Goal: Task Accomplishment & Management: Use online tool/utility

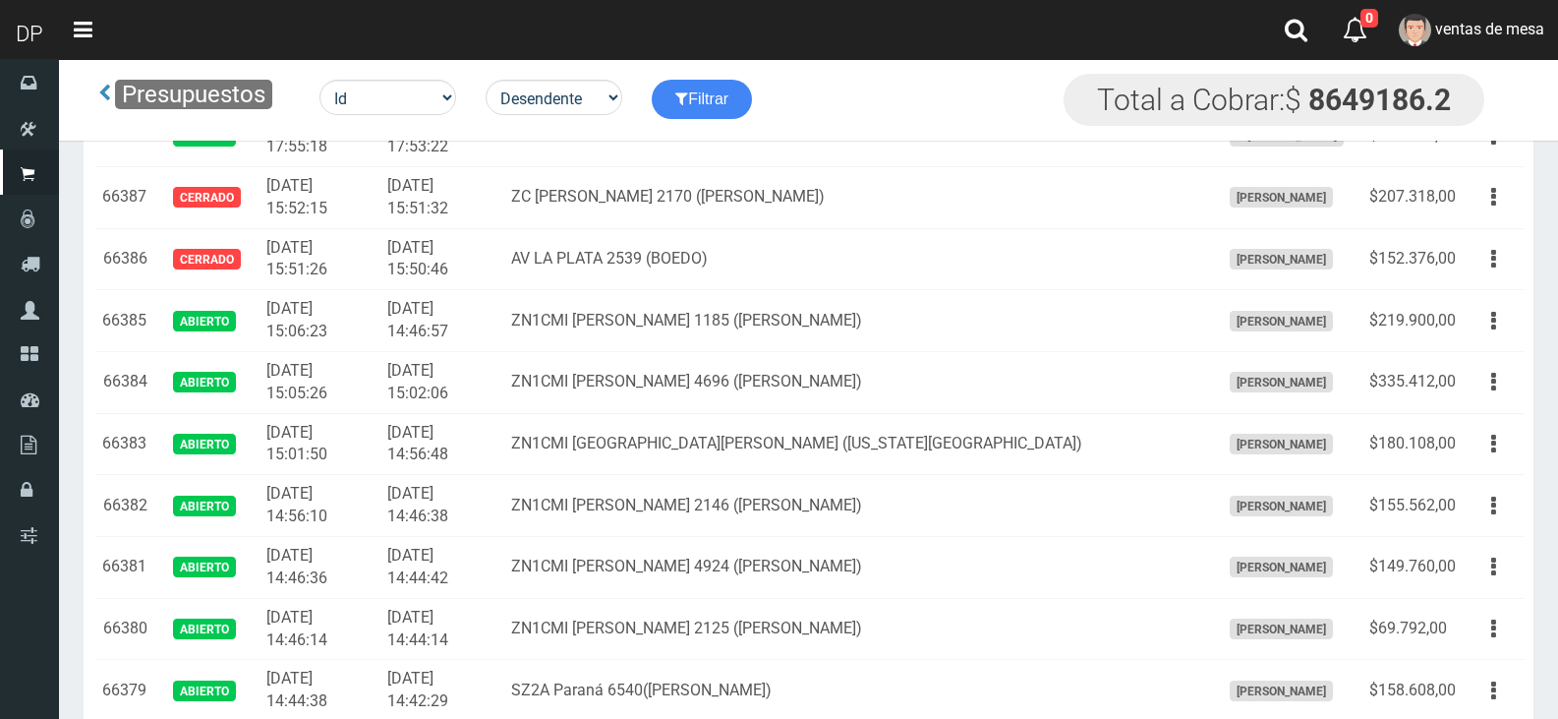
scroll to position [7666, 0]
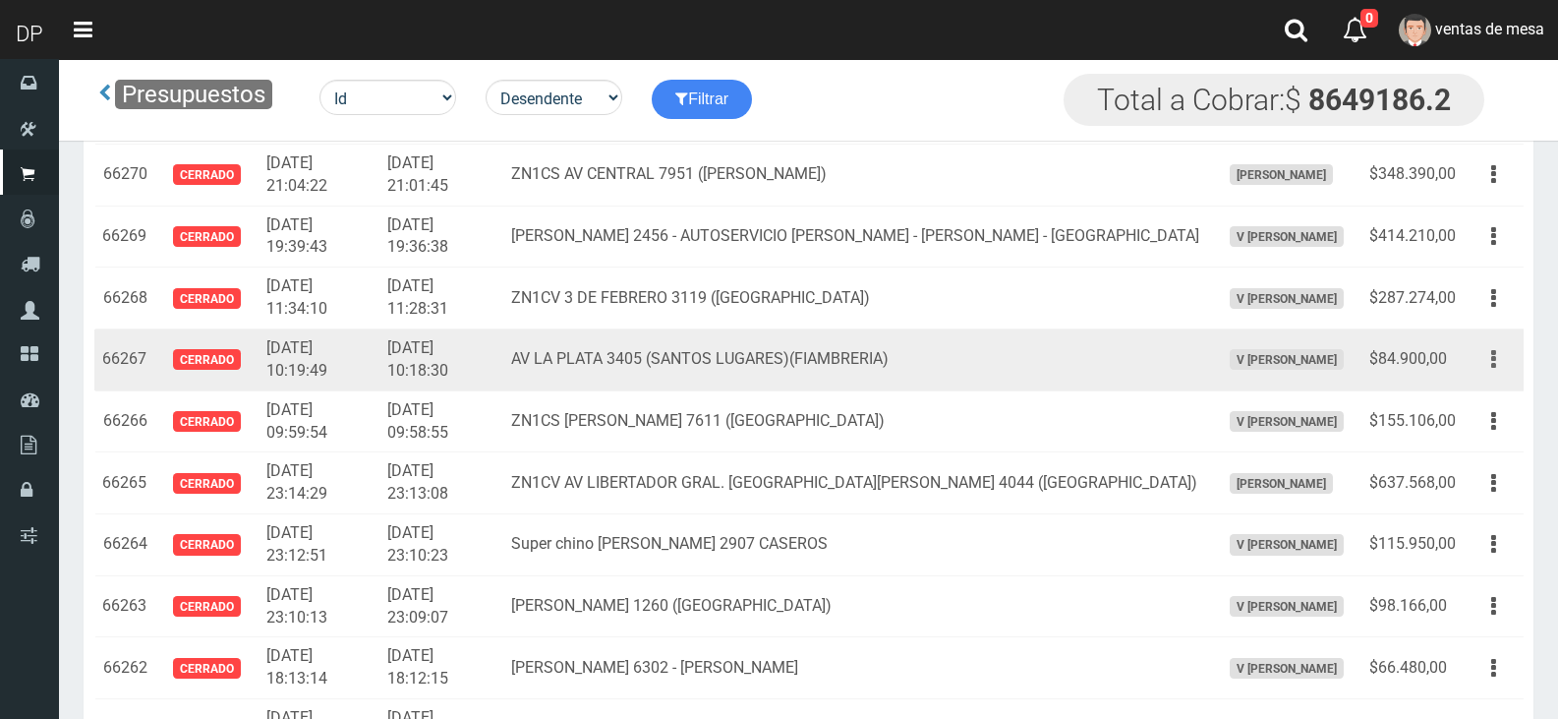
click at [1489, 356] on button "button" at bounding box center [1494, 359] width 44 height 34
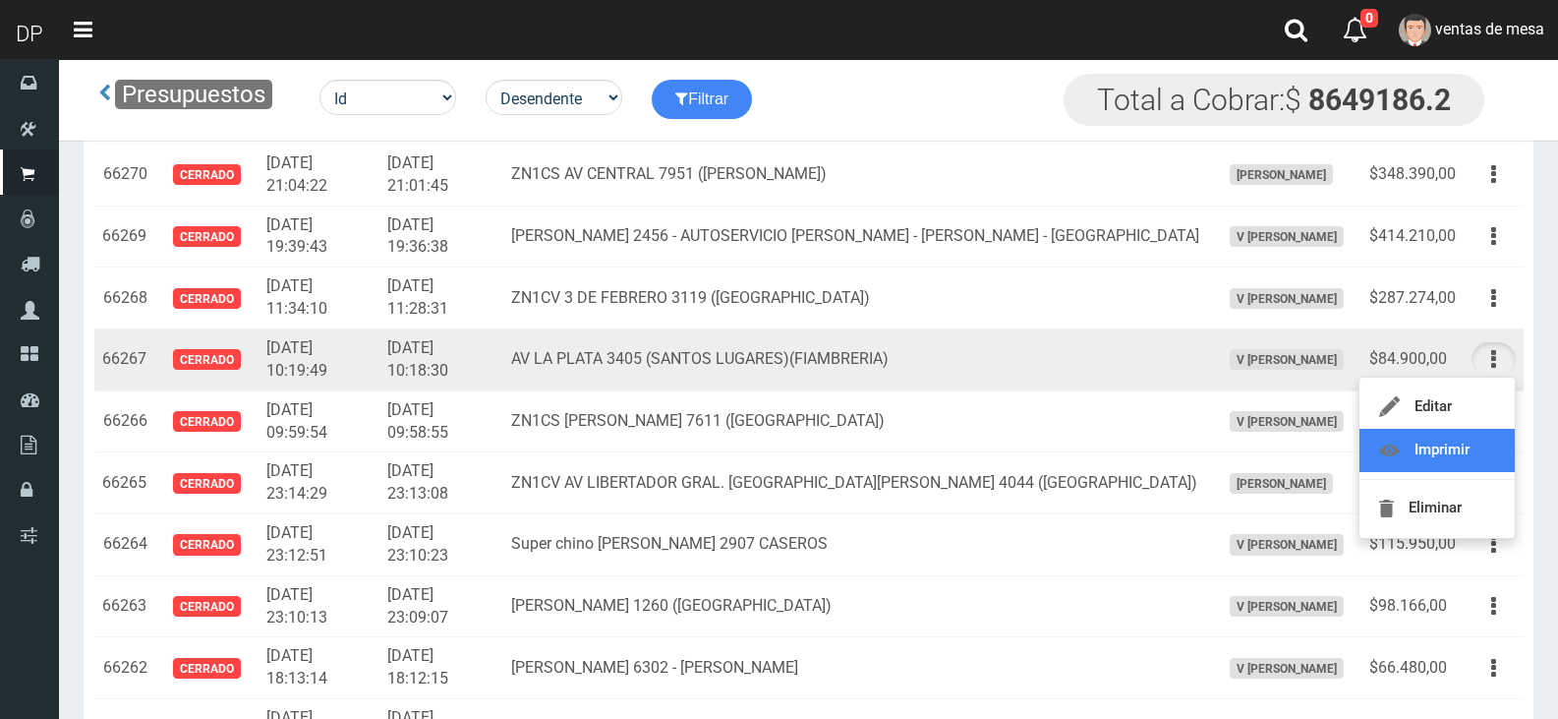
click at [1483, 435] on link "Imprimir" at bounding box center [1437, 450] width 155 height 43
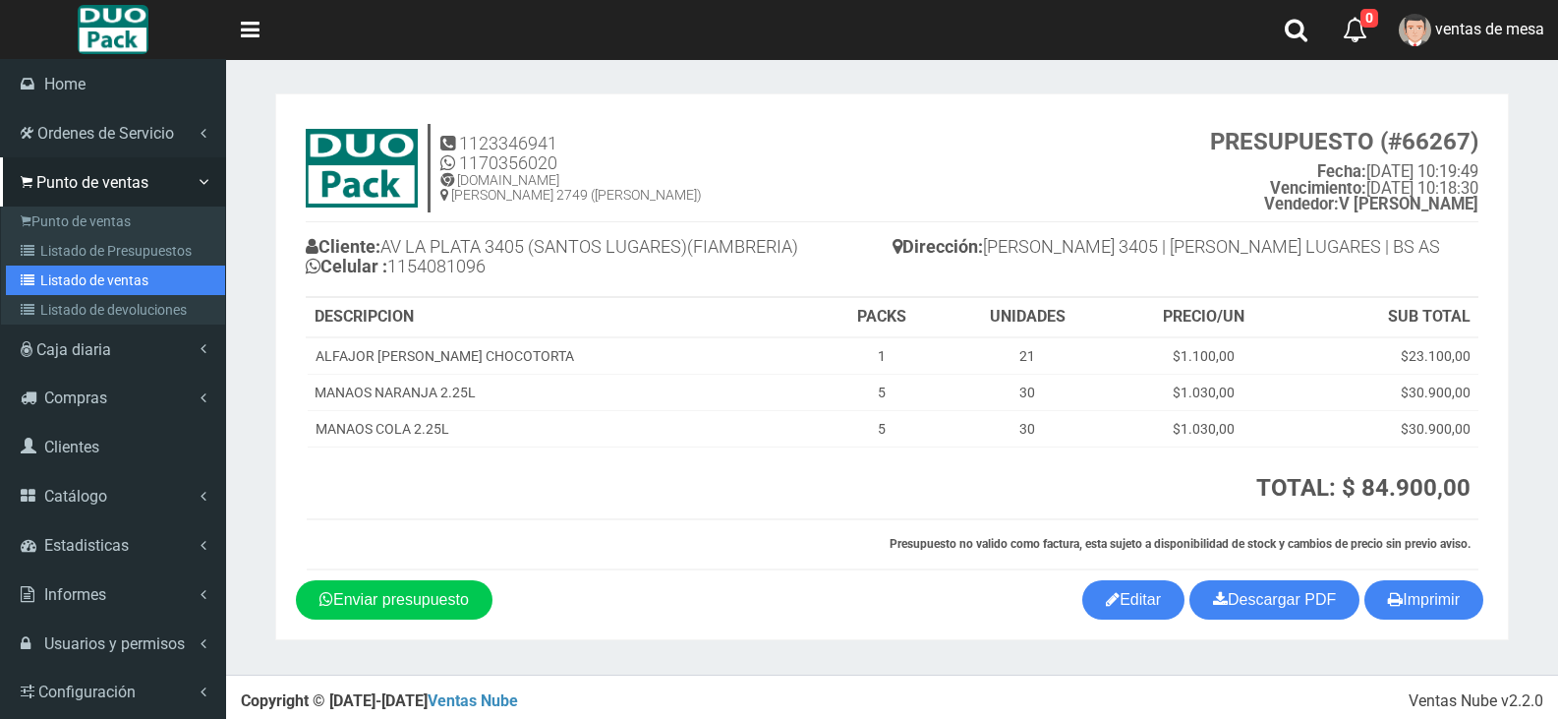
click at [72, 283] on link "Listado de ventas" at bounding box center [115, 279] width 219 height 29
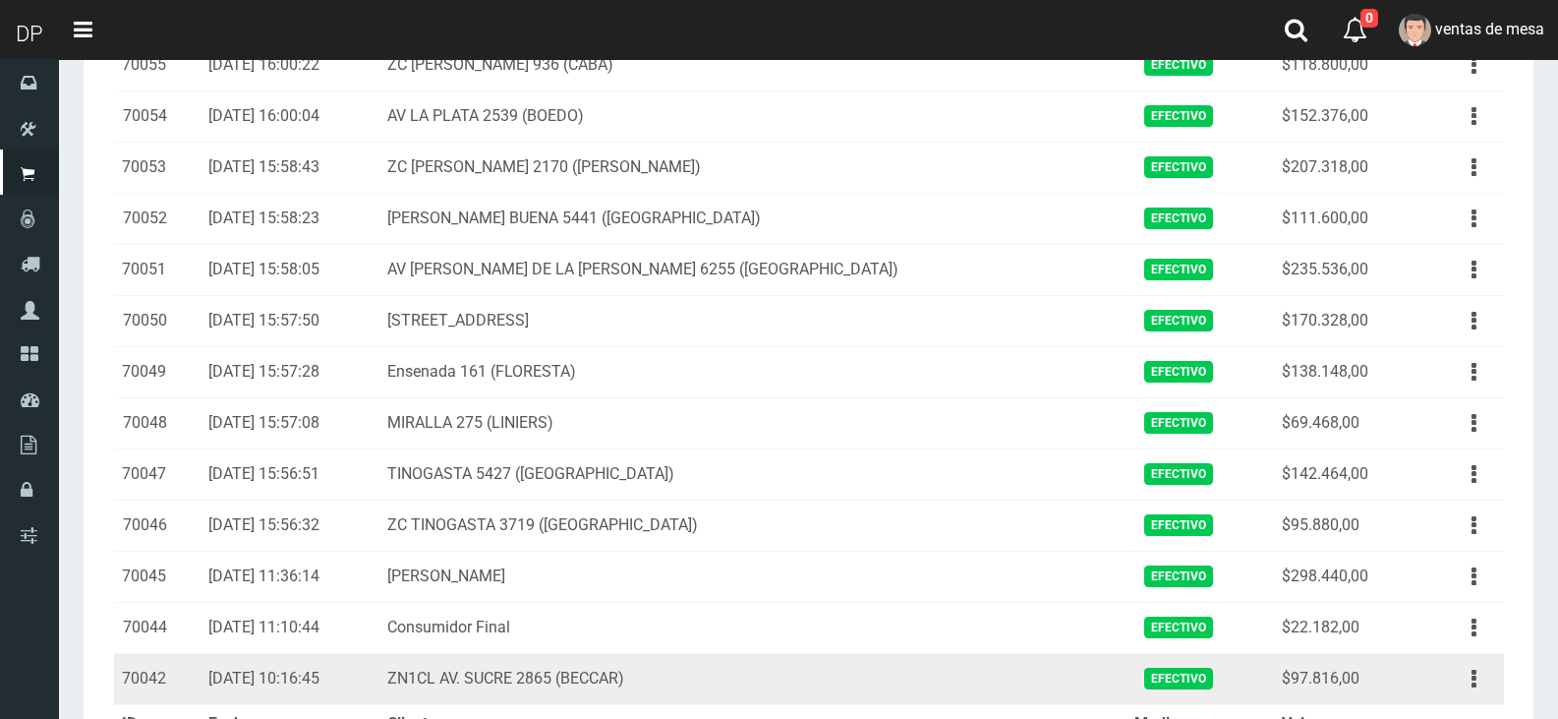
scroll to position [2240, 0]
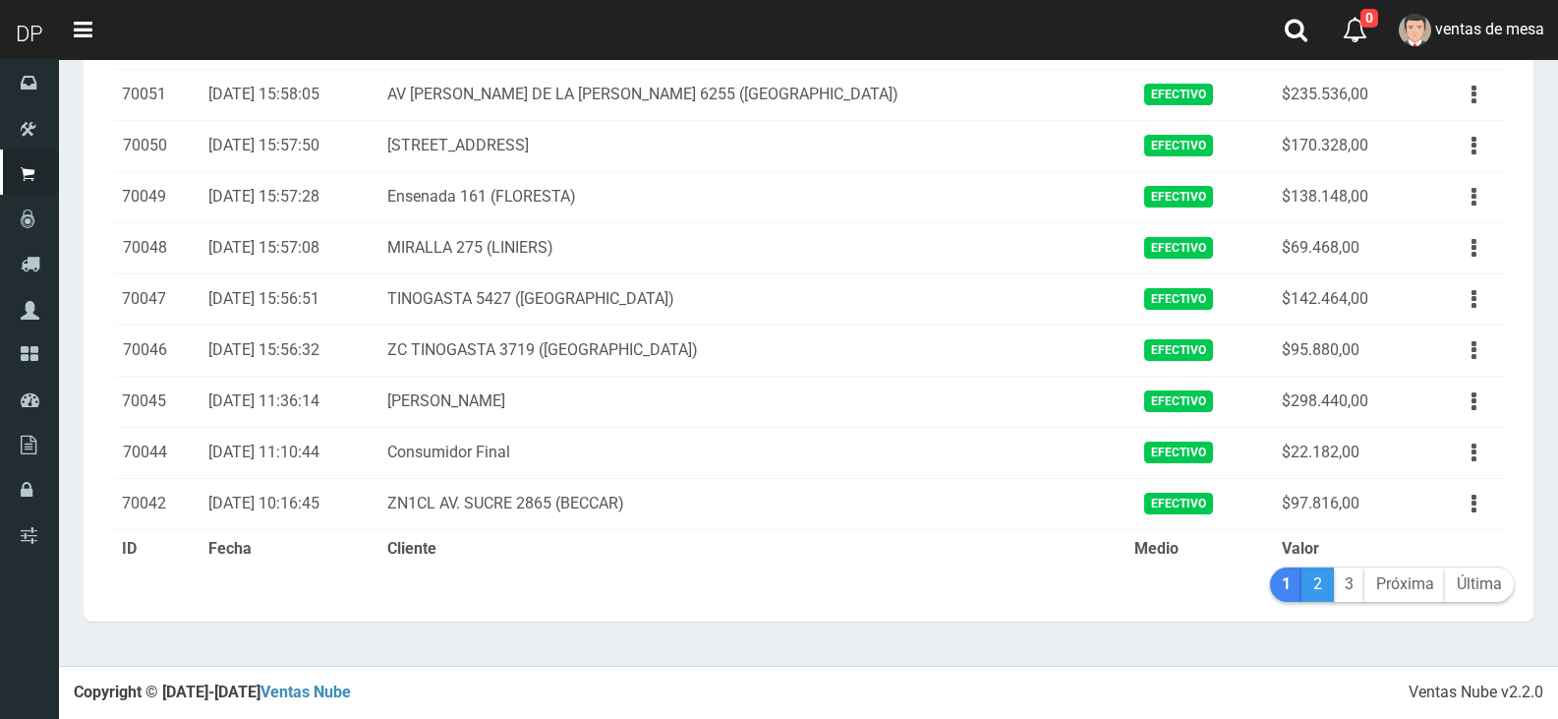
click at [1323, 591] on link "2" at bounding box center [1318, 584] width 32 height 34
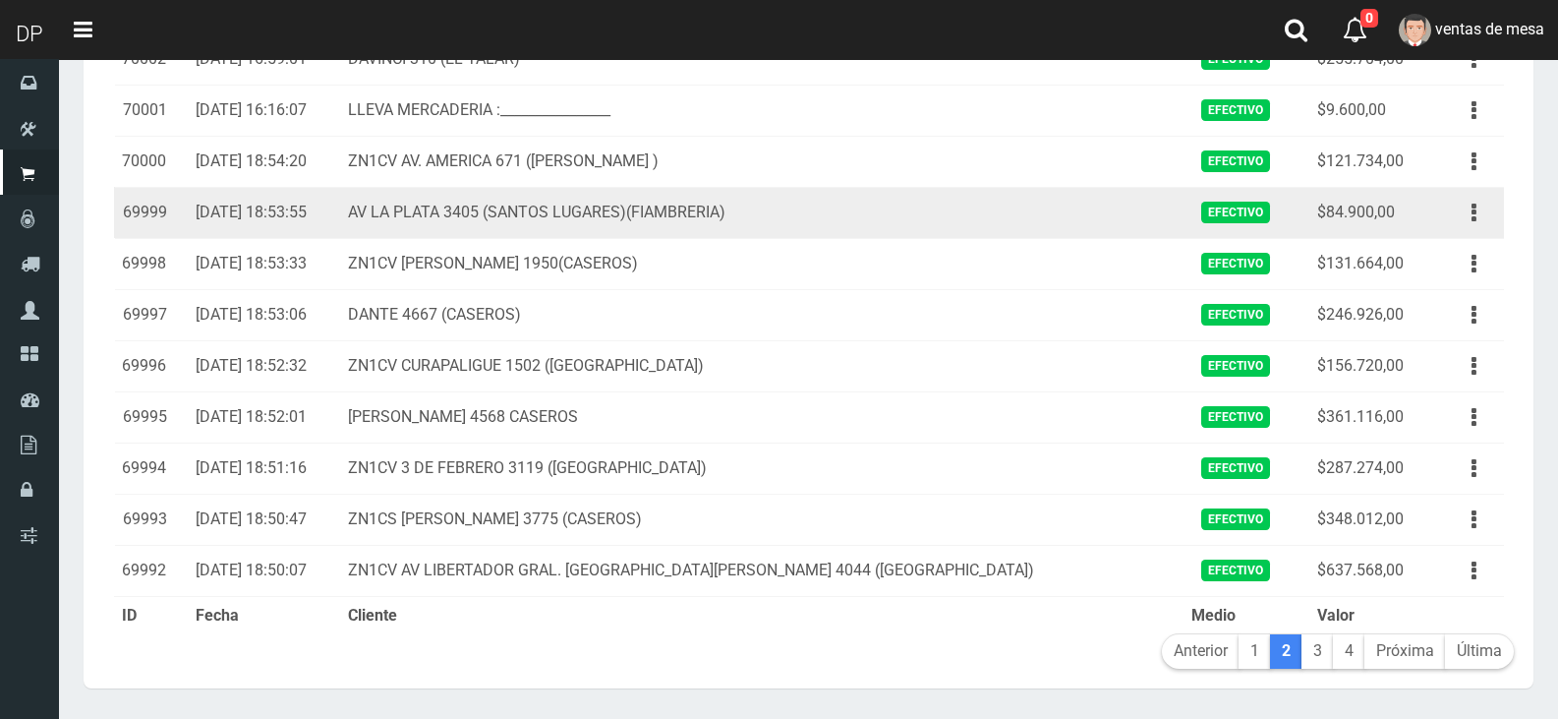
scroll to position [2141, 0]
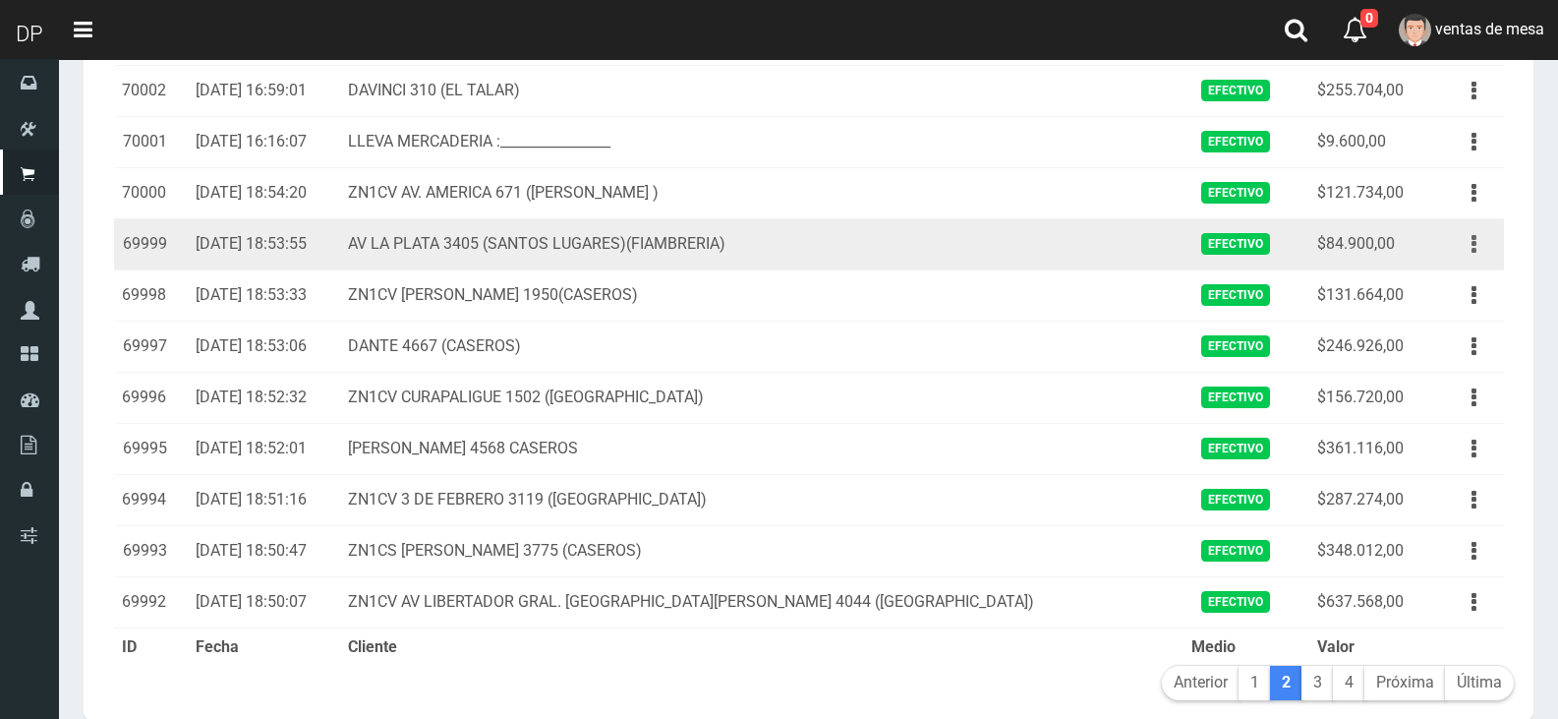
click at [1492, 252] on button "button" at bounding box center [1474, 244] width 44 height 34
click at [1479, 284] on link "Ver" at bounding box center [1417, 291] width 155 height 43
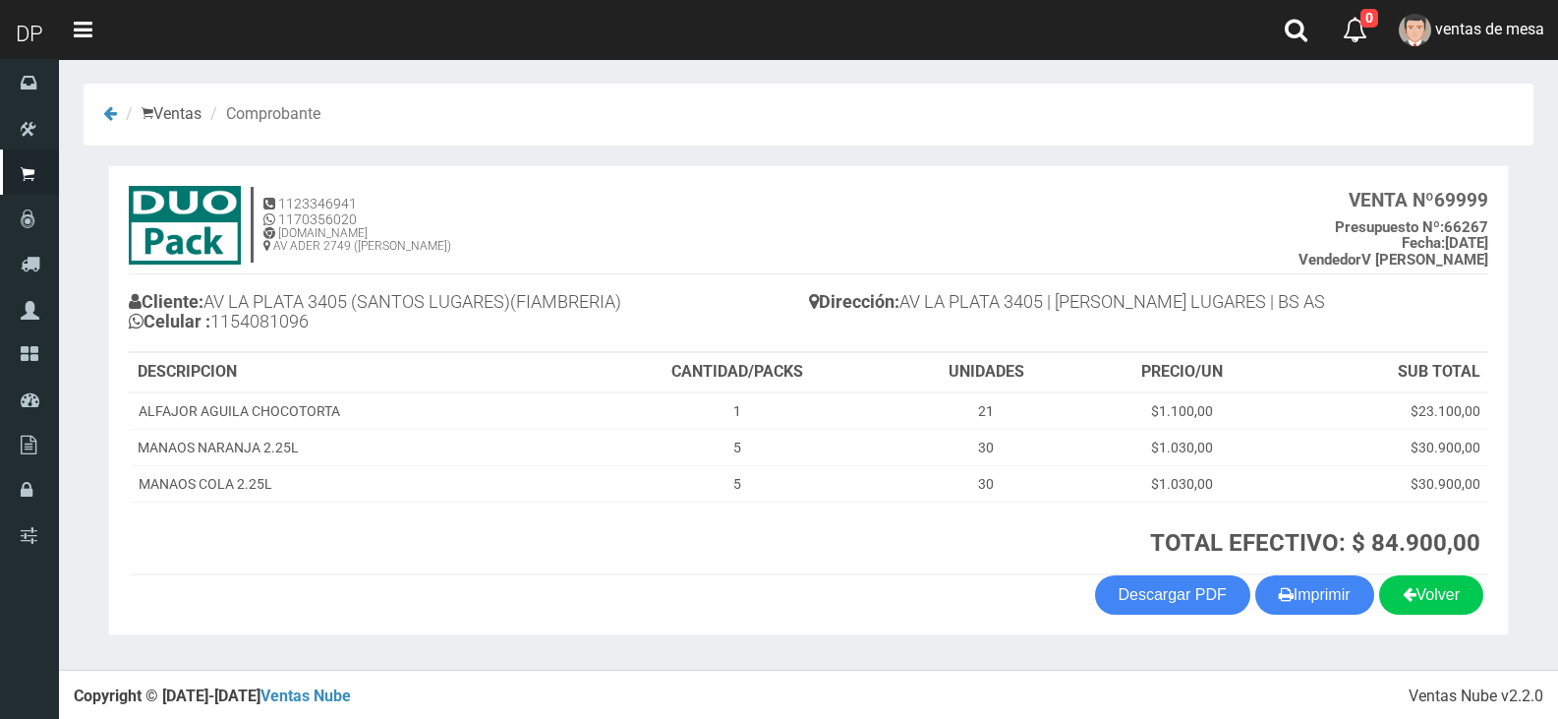
click at [824, 613] on div "Volver Imprimir Descargar PDF" at bounding box center [808, 594] width 1389 height 39
click at [1281, 587] on icon "button" at bounding box center [1286, 594] width 15 height 28
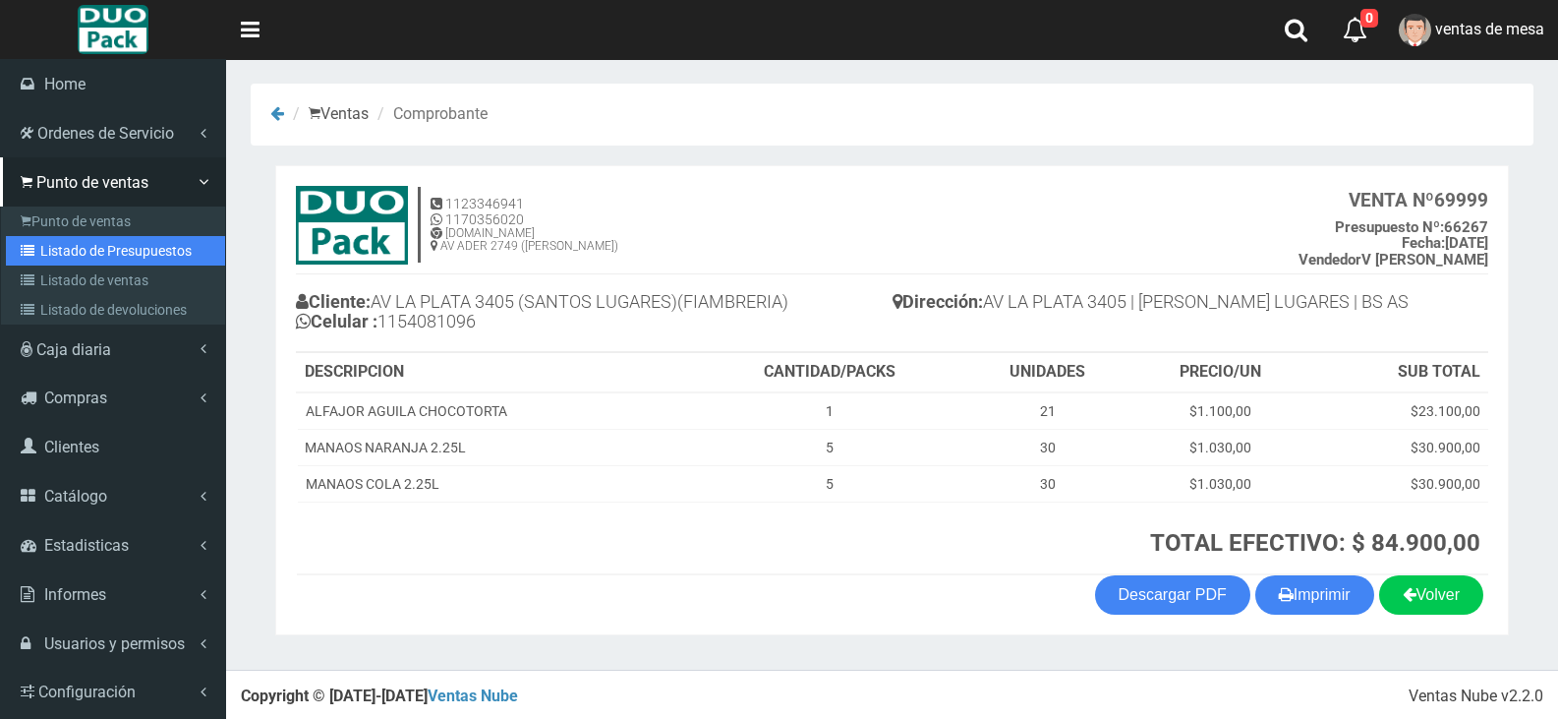
click at [93, 250] on link "Listado de Presupuestos" at bounding box center [115, 250] width 219 height 29
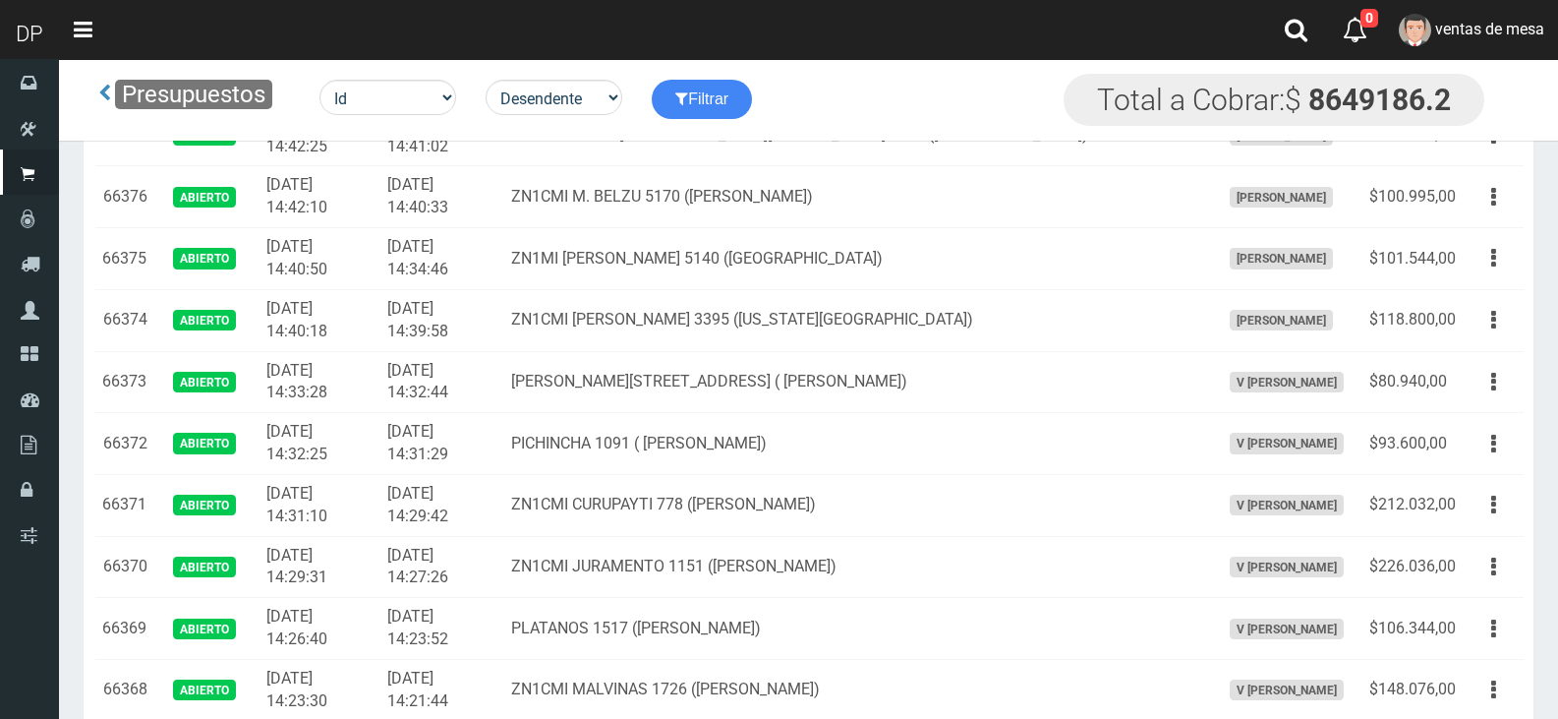
scroll to position [2057, 0]
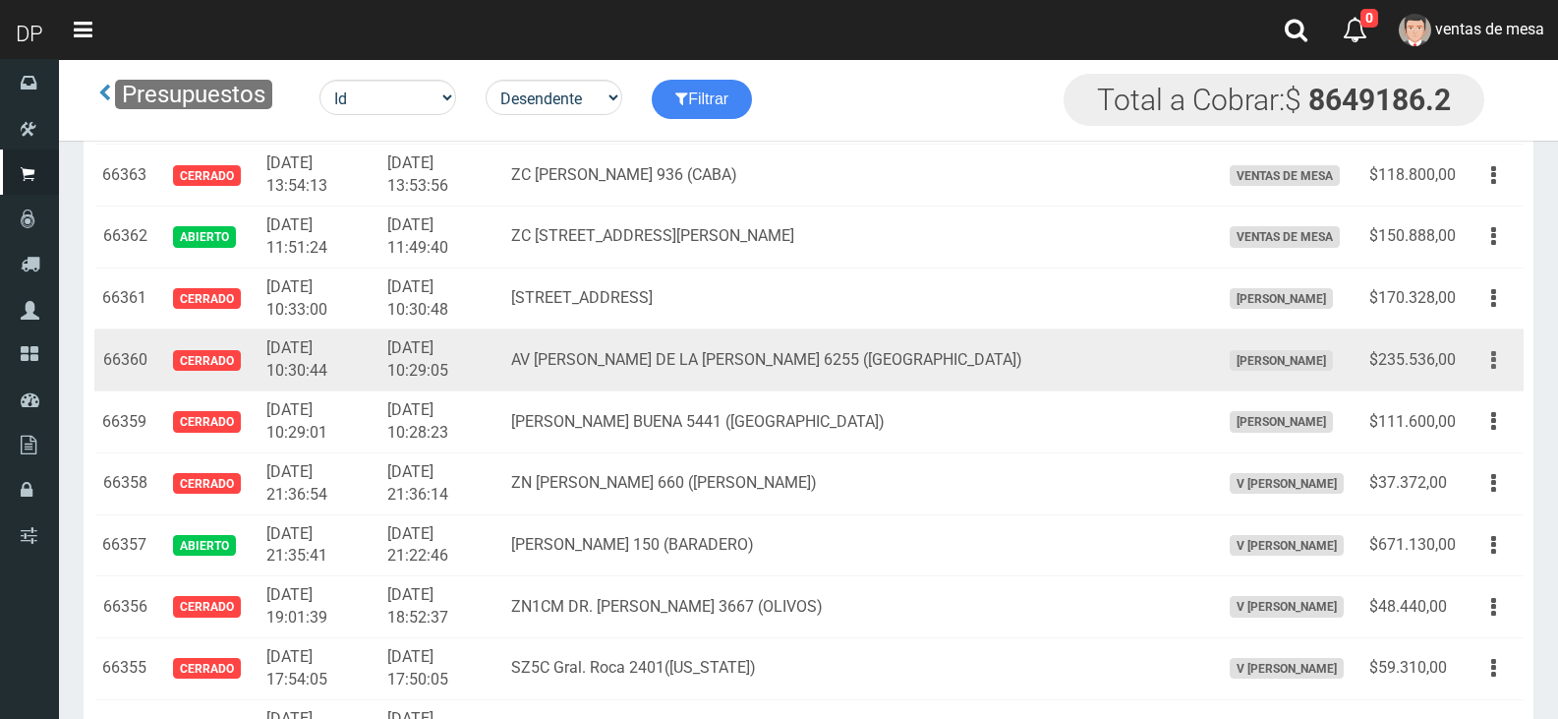
click at [1492, 356] on icon "button" at bounding box center [1494, 360] width 5 height 34
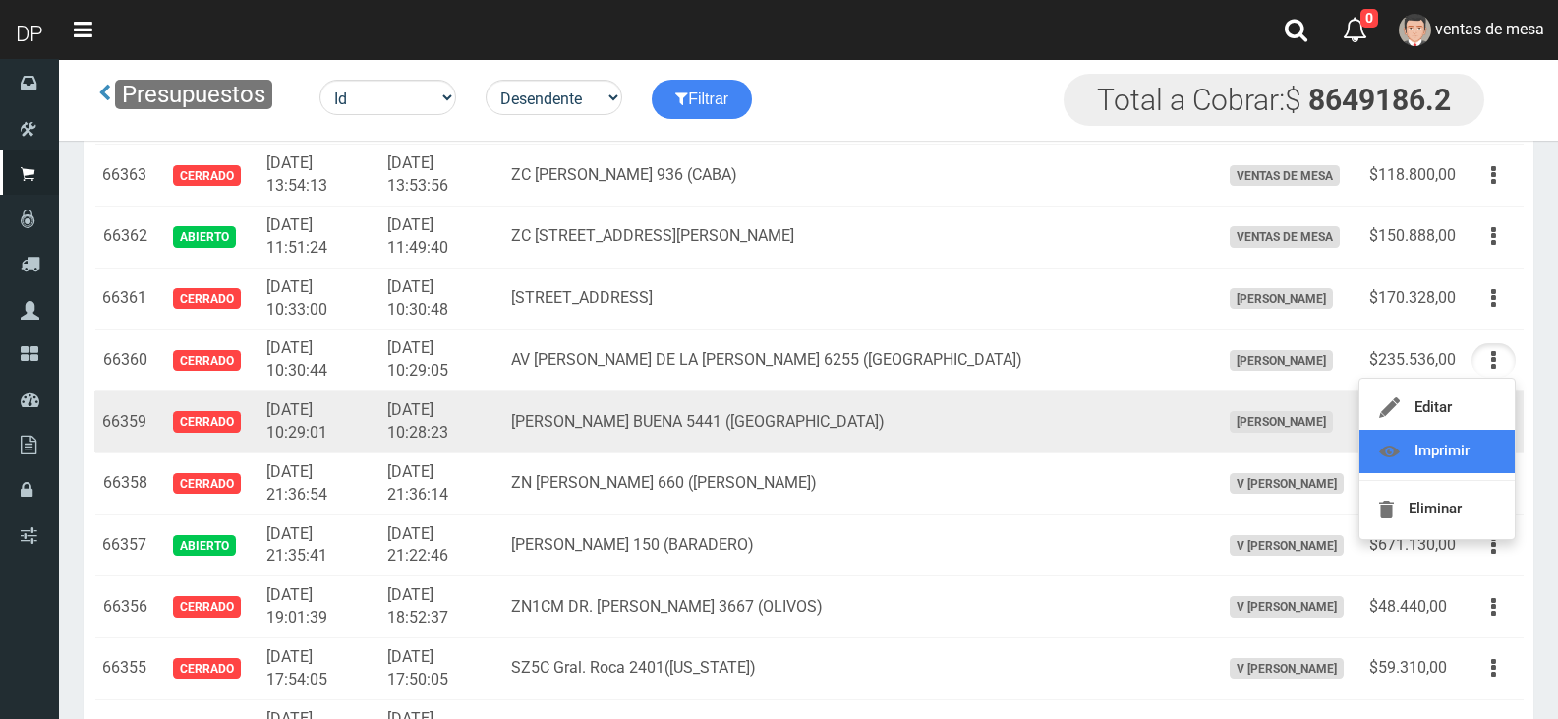
click at [1492, 432] on link "Imprimir" at bounding box center [1437, 451] width 155 height 43
